Goal: Information Seeking & Learning: Learn about a topic

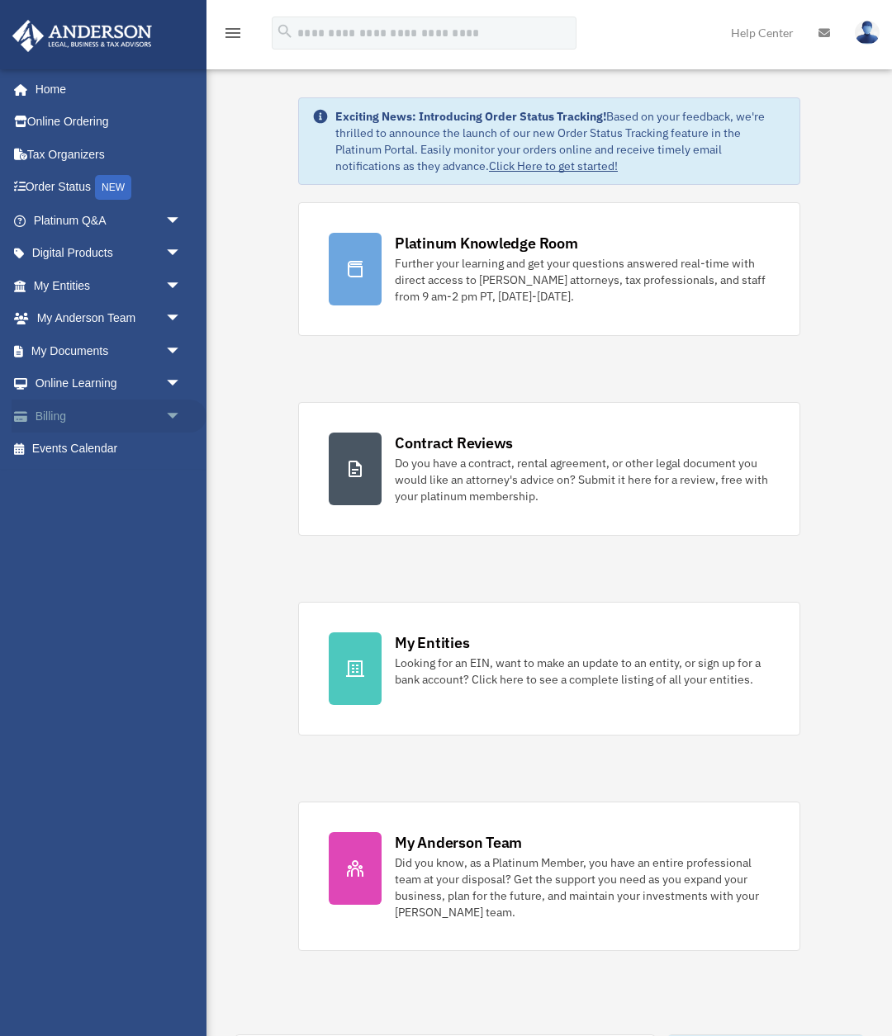
click at [126, 413] on link "Billing arrow_drop_down" at bounding box center [109, 416] width 195 height 33
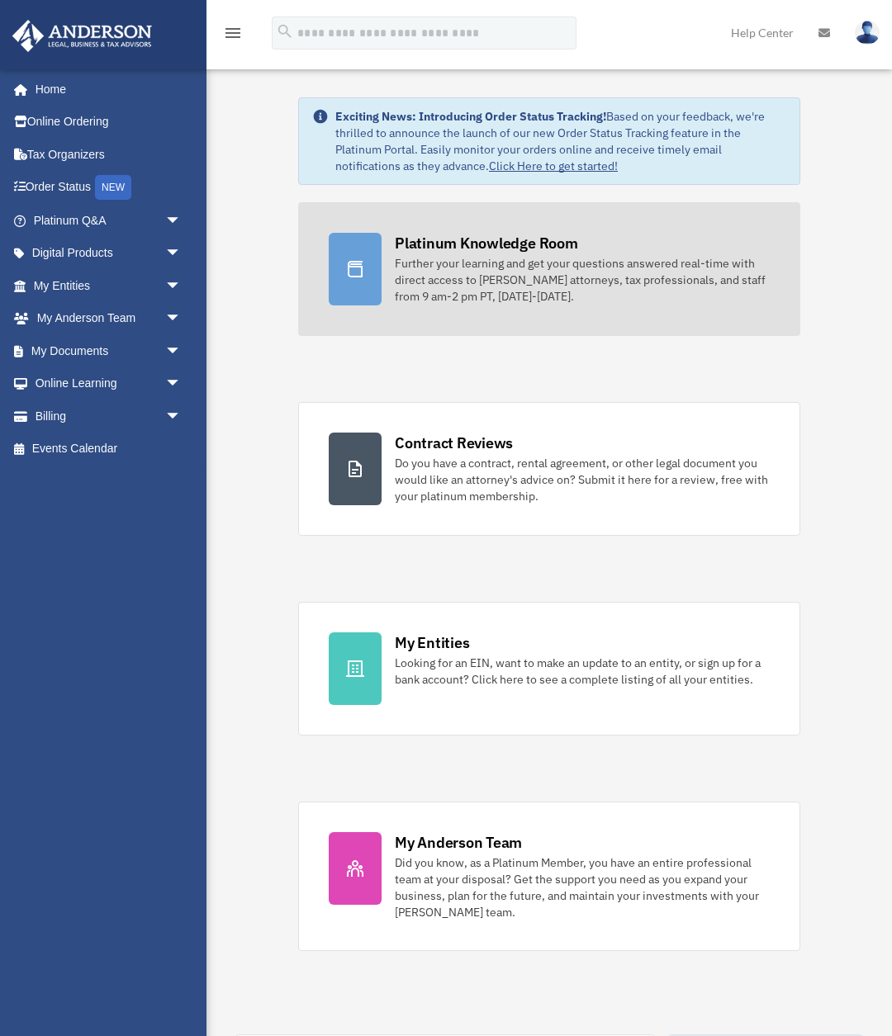
click at [536, 273] on div "Further your learning and get your questions answered real-time with direct acc…" at bounding box center [582, 280] width 375 height 50
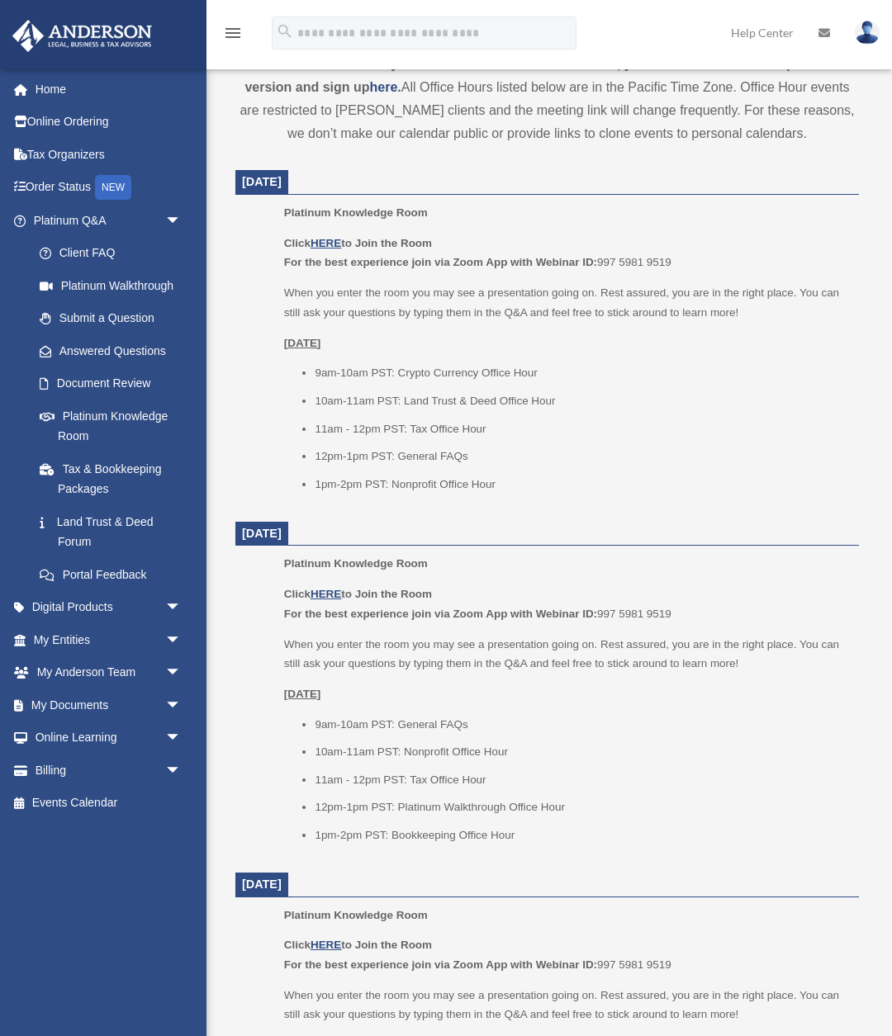
scroll to position [630, 0]
drag, startPoint x: 447, startPoint y: 458, endPoint x: 320, endPoint y: 454, distance: 127.2
click at [320, 454] on li "12pm-1pm PST: General FAQs" at bounding box center [581, 455] width 533 height 20
click at [320, 481] on li "1pm-2pm PST: Nonprofit Office Hour" at bounding box center [581, 483] width 533 height 20
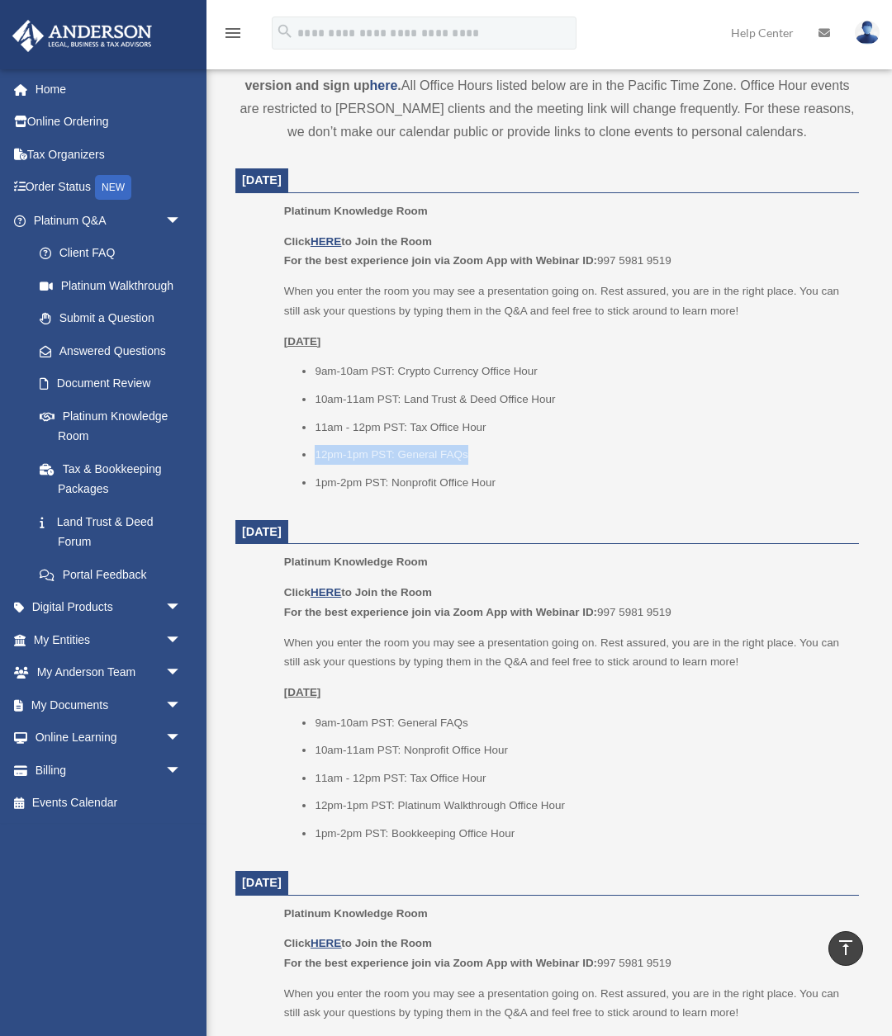
drag, startPoint x: 474, startPoint y: 458, endPoint x: 316, endPoint y: 456, distance: 157.7
click at [316, 456] on li "12pm-1pm PST: General FAQs" at bounding box center [581, 455] width 533 height 20
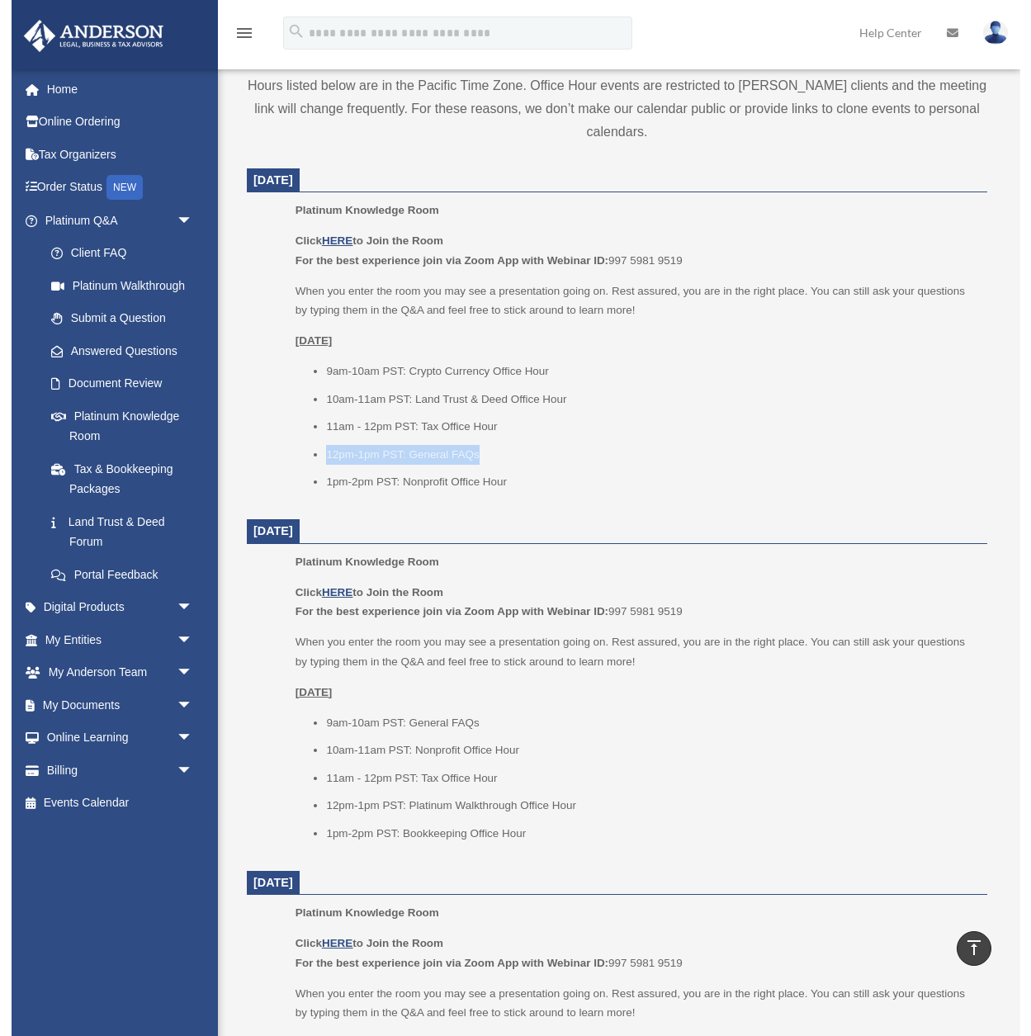
scroll to position [613, 0]
